Goal: Task Accomplishment & Management: Use online tool/utility

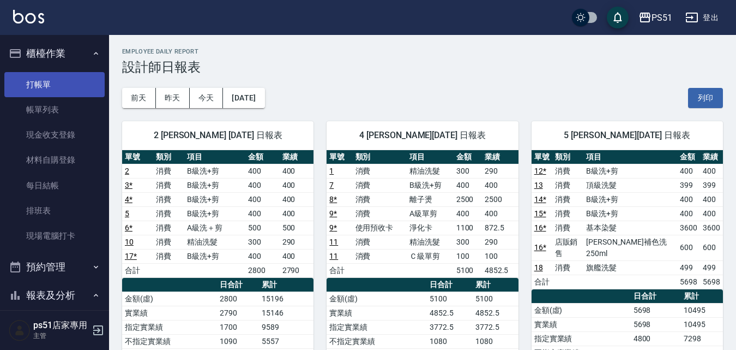
click at [48, 87] on link "打帳單" at bounding box center [54, 84] width 100 height 25
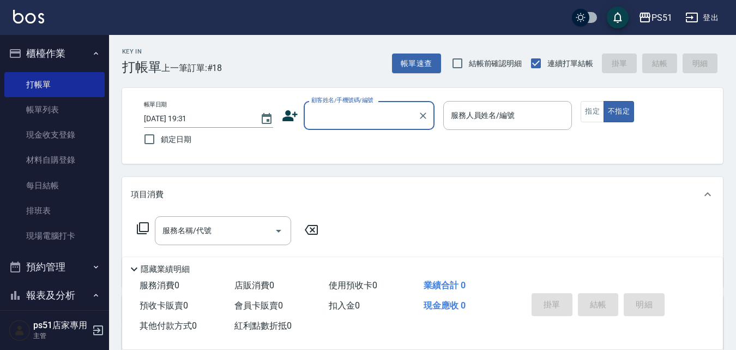
click at [331, 104] on label "顧客姓名/手機號碼/編號" at bounding box center [342, 100] width 62 height 8
click at [331, 106] on input "顧客姓名/手機號碼/編號" at bounding box center [361, 115] width 105 height 19
click at [334, 115] on input "顧客姓名/手機號碼/編號" at bounding box center [361, 115] width 105 height 19
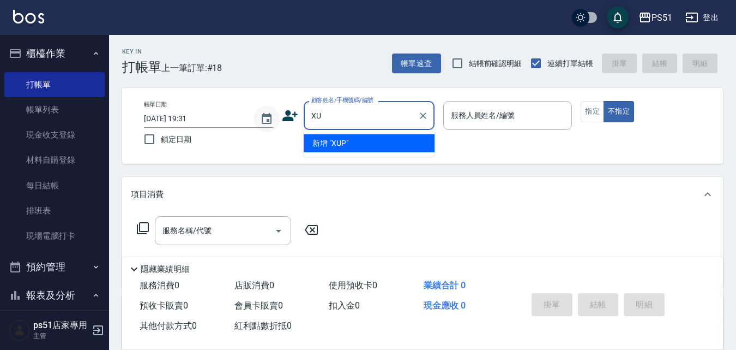
type input "X"
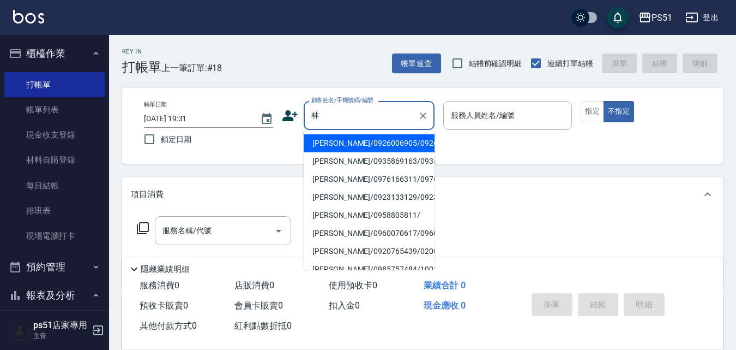
click at [344, 170] on li "[PERSON_NAME]/0935869163/0935869163" at bounding box center [369, 161] width 131 height 18
type input "[PERSON_NAME]/0935869163/0935869163"
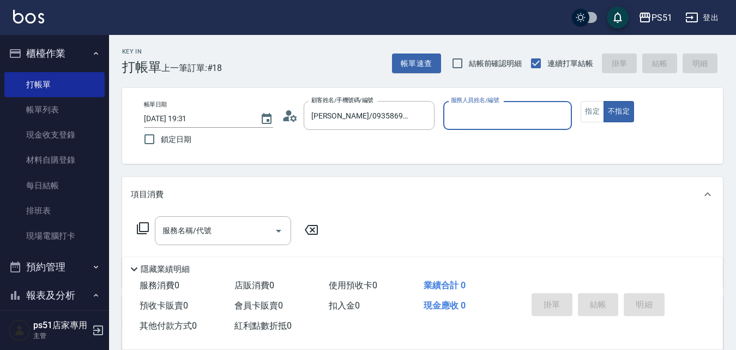
click at [479, 122] on input "服務人員姓名/編號" at bounding box center [507, 115] width 119 height 19
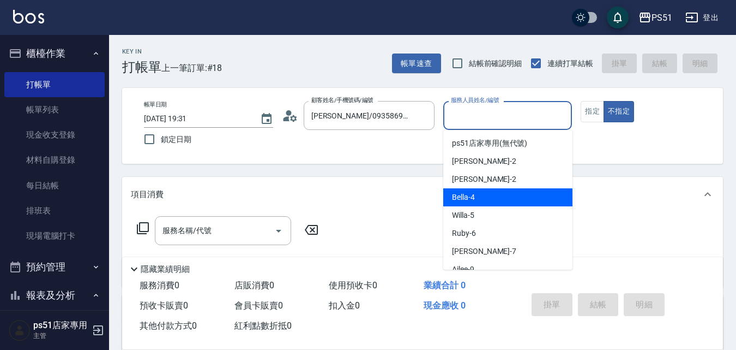
click at [464, 193] on span "Bella -4" at bounding box center [463, 196] width 23 height 11
type input "Bella-4"
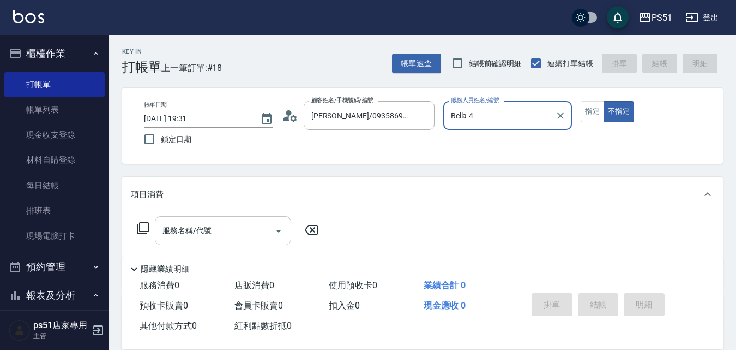
click at [221, 227] on input "服務名稱/代號" at bounding box center [215, 230] width 110 height 19
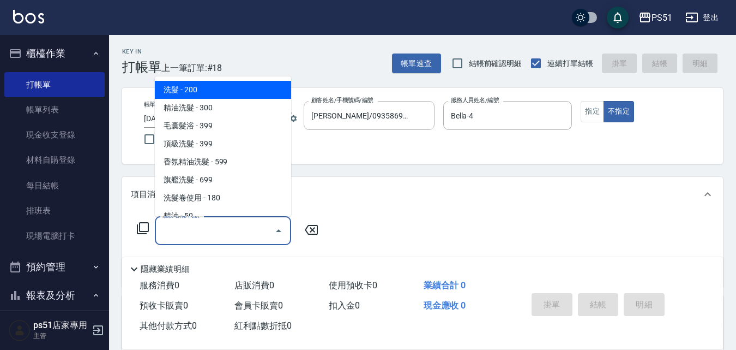
click at [213, 81] on span "洗髮 - 200" at bounding box center [223, 90] width 136 height 18
type input "洗髮(101)"
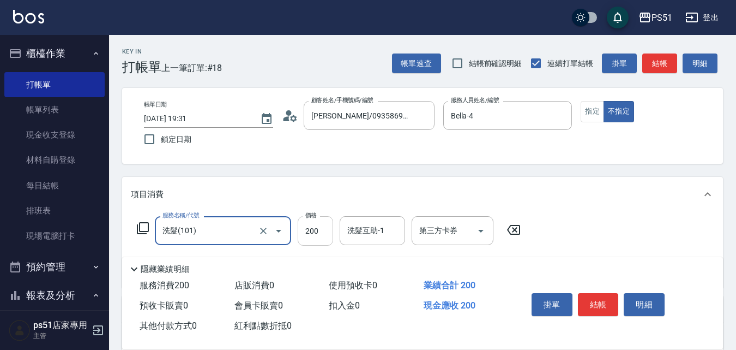
click at [307, 233] on input "200" at bounding box center [315, 230] width 35 height 29
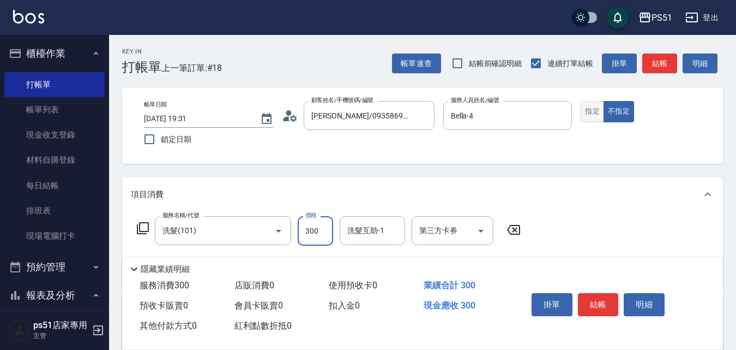
type input "300"
drag, startPoint x: 602, startPoint y: 110, endPoint x: 649, endPoint y: 68, distance: 62.2
click at [601, 109] on button "指定" at bounding box center [592, 111] width 23 height 21
click at [660, 60] on button "結帳" at bounding box center [660, 63] width 35 height 20
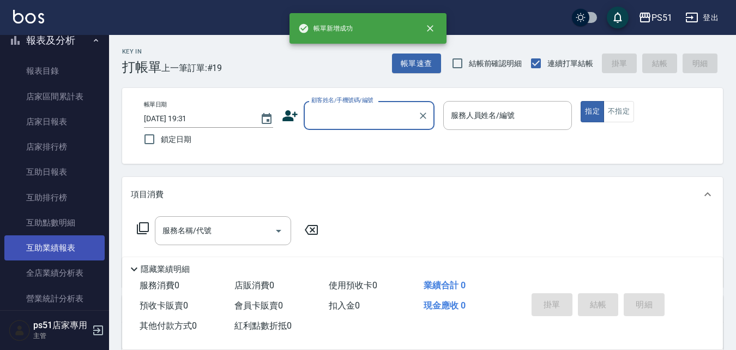
scroll to position [382, 0]
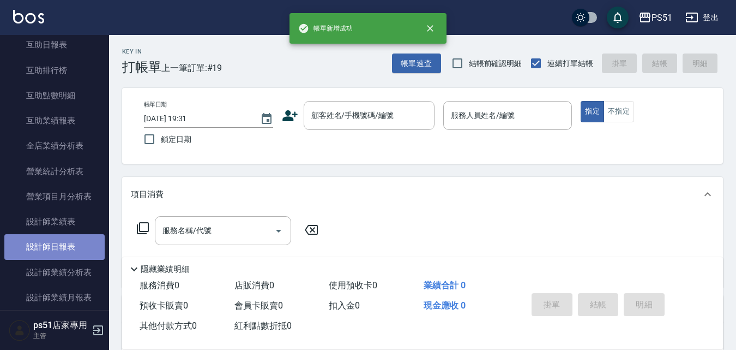
click at [68, 251] on link "設計師日報表" at bounding box center [54, 246] width 100 height 25
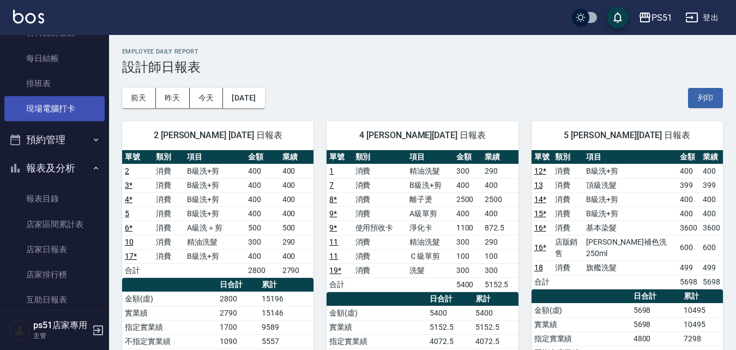
scroll to position [255, 0]
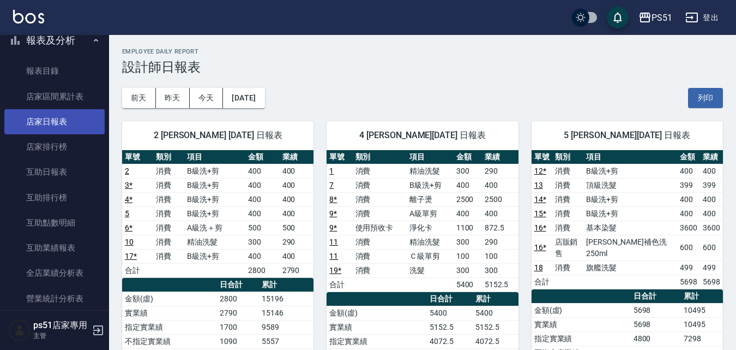
click at [80, 115] on link "店家日報表" at bounding box center [54, 121] width 100 height 25
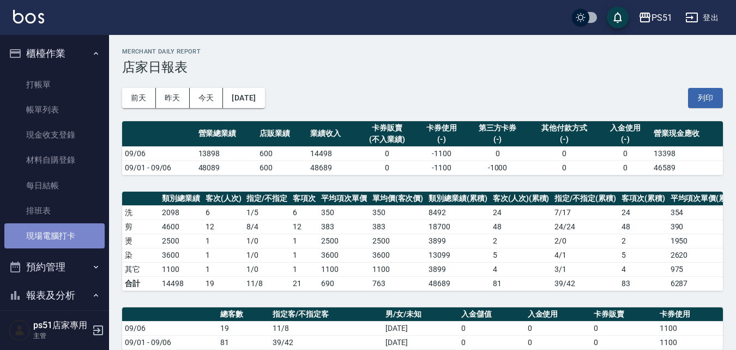
click at [71, 227] on link "現場電腦打卡" at bounding box center [54, 235] width 100 height 25
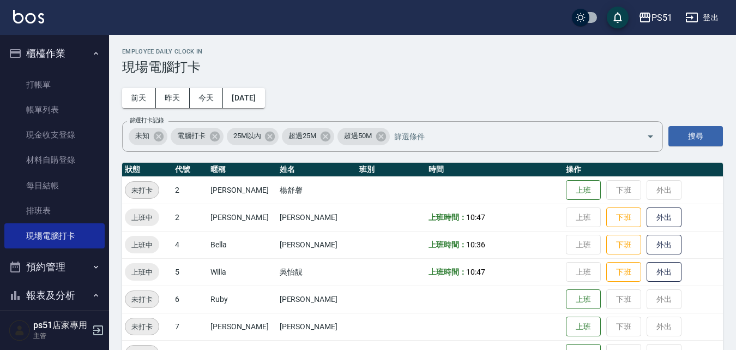
scroll to position [127, 0]
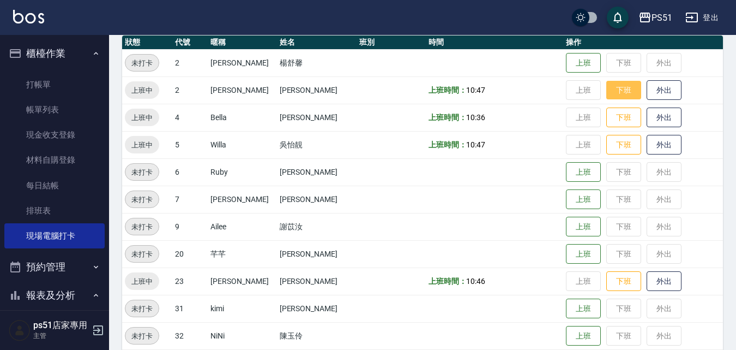
click at [609, 93] on button "下班" at bounding box center [624, 90] width 35 height 19
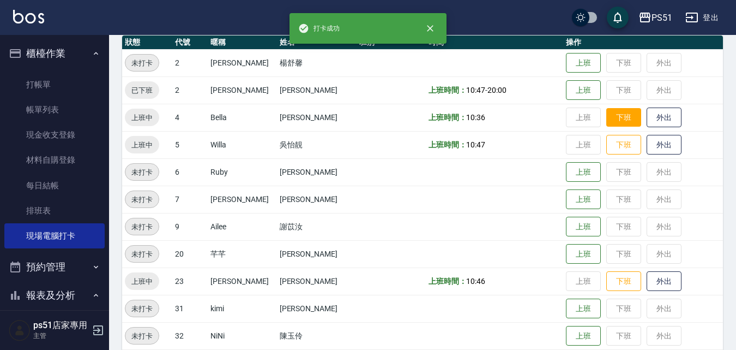
click at [612, 116] on button "下班" at bounding box center [624, 117] width 35 height 19
click at [620, 140] on button "下班" at bounding box center [624, 144] width 35 height 19
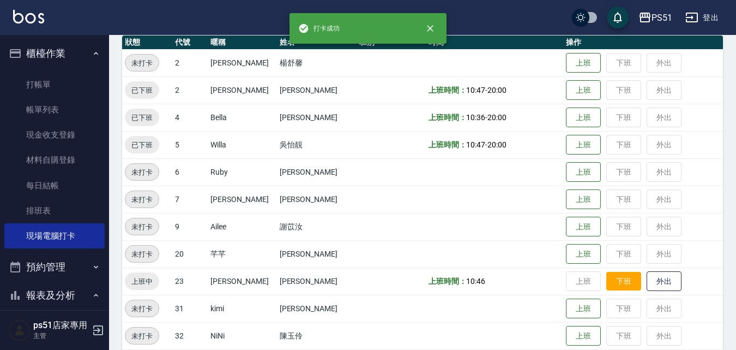
click at [607, 280] on button "下班" at bounding box center [624, 281] width 35 height 19
